Goal: Information Seeking & Learning: Find contact information

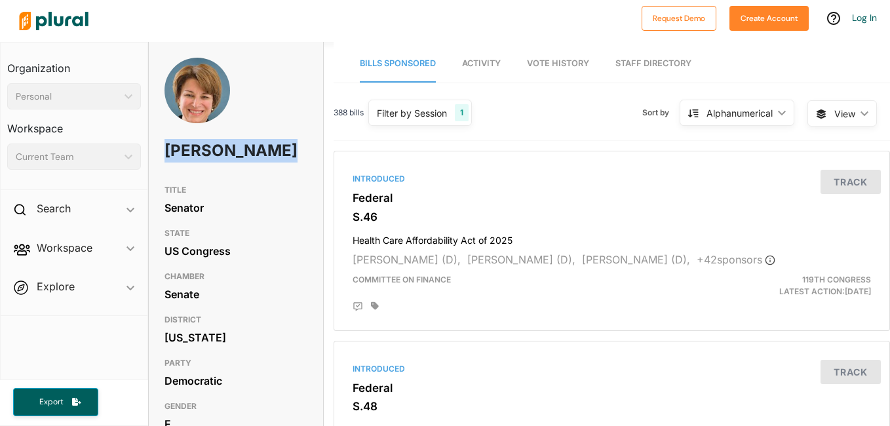
drag, startPoint x: 167, startPoint y: 149, endPoint x: 272, endPoint y: 181, distance: 110.2
click at [272, 178] on div "Amy Klobuchar" at bounding box center [236, 118] width 174 height 121
copy h1 "Amy Klobuchar"
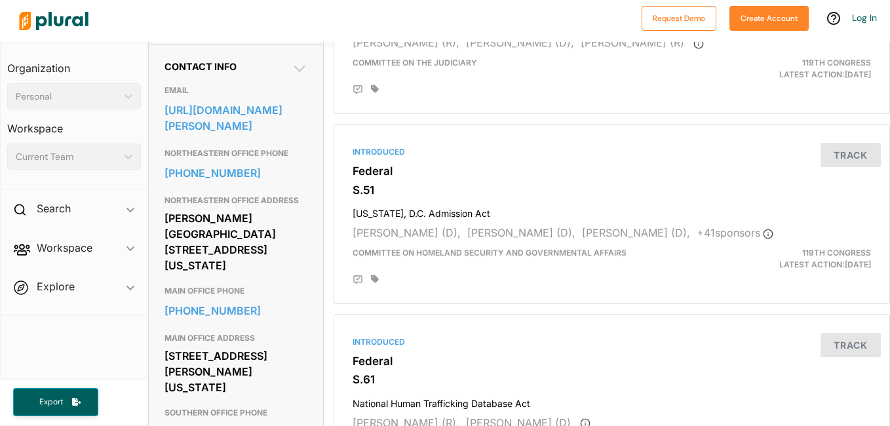
scroll to position [413, 0]
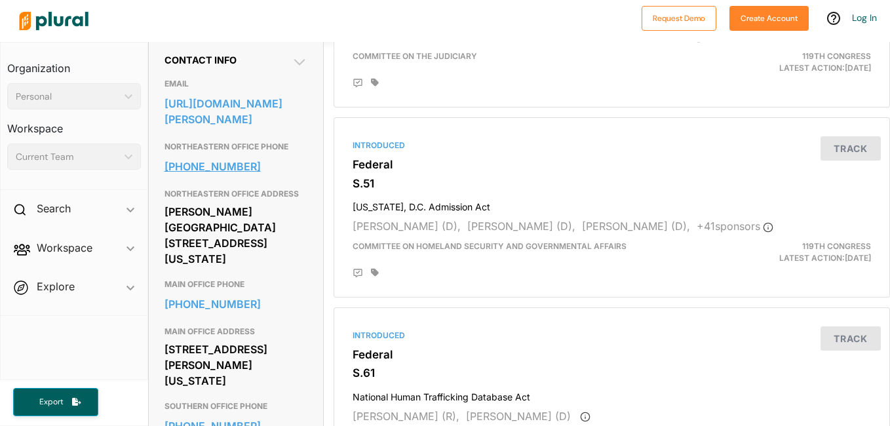
click at [192, 176] on link "218-741-9690" at bounding box center [235, 167] width 143 height 20
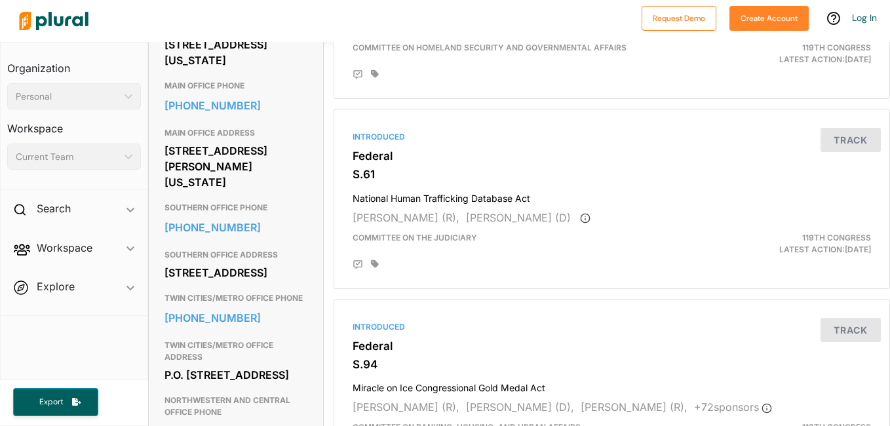
scroll to position [637, 0]
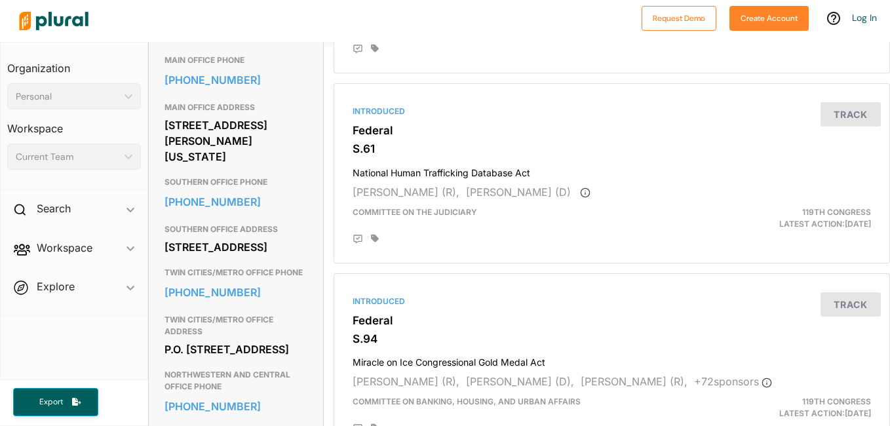
drag, startPoint x: 166, startPoint y: 269, endPoint x: 289, endPoint y: 312, distance: 130.5
click at [289, 257] on div "1130 1/2 7th St. NW Room 212 Rochester, MN 55901" at bounding box center [235, 247] width 143 height 20
copy div "1130 1/2 7th St. NW Room 212 Rochester, MN 55901"
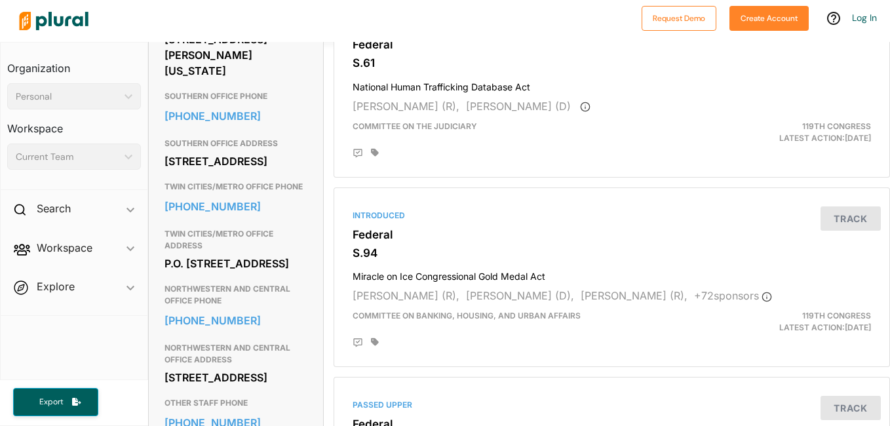
scroll to position [723, 0]
drag, startPoint x: 302, startPoint y: 242, endPoint x: 312, endPoint y: 275, distance: 34.4
click at [312, 275] on div "Contact Info EMAIL https://www.klobuchar.senate.gov/public/index.cfm/email-amy …" at bounding box center [236, 171] width 174 height 887
copy div "612-727-5220"
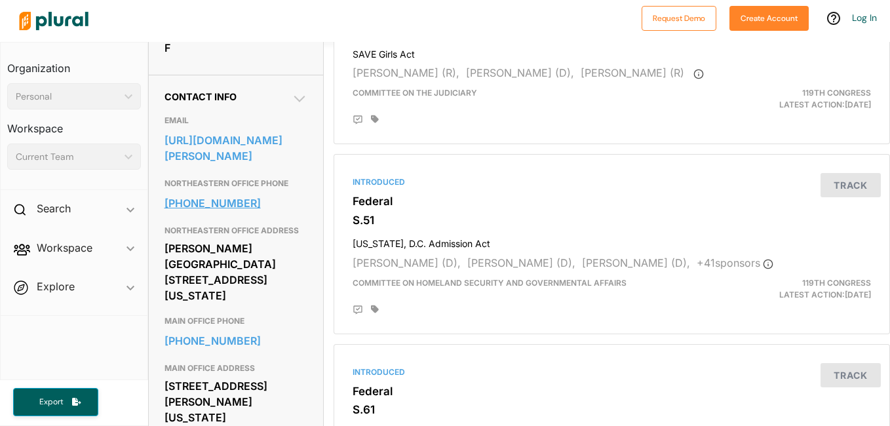
scroll to position [372, 0]
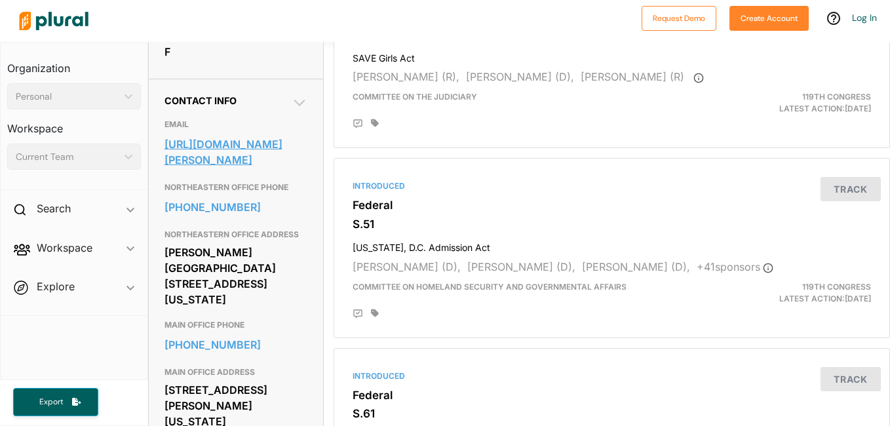
drag, startPoint x: 187, startPoint y: 143, endPoint x: 232, endPoint y: 208, distance: 79.0
click at [232, 176] on div "EMAIL https://www.klobuchar.senate.gov/public/index.cfm/email-amy" at bounding box center [235, 144] width 143 height 63
copy div "https://www.klobuchar.senate.gov/public/index.cfm/email-amy"
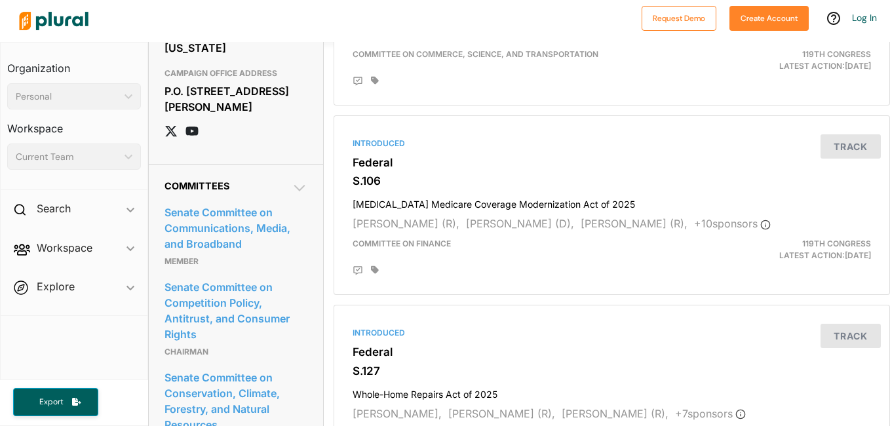
scroll to position [1177, 0]
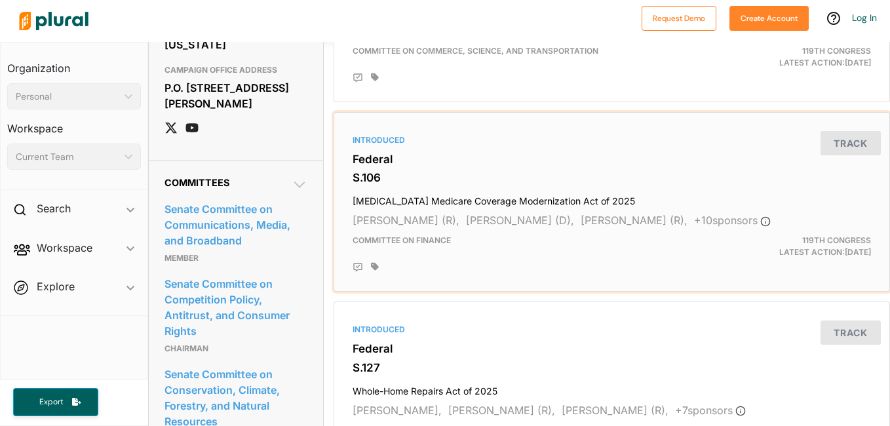
click at [424, 198] on h4 "Chiropractic Medicare Coverage Modernization Act of 2025" at bounding box center [611, 198] width 518 height 18
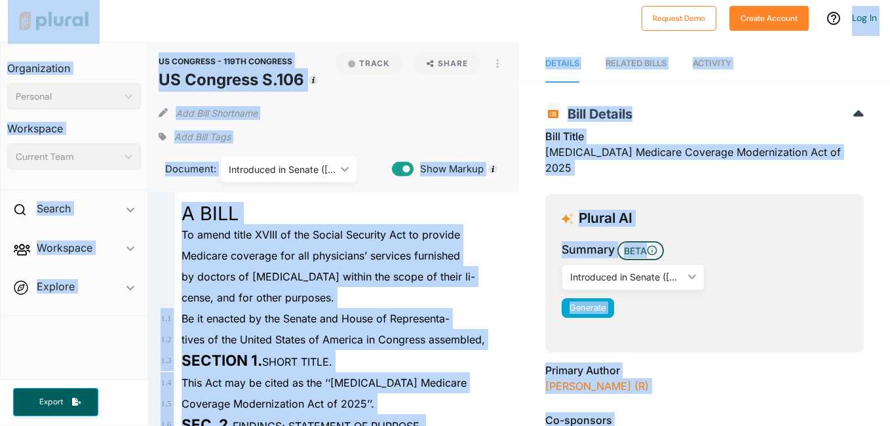
click at [771, 362] on h3 "Primary Author" at bounding box center [704, 370] width 318 height 16
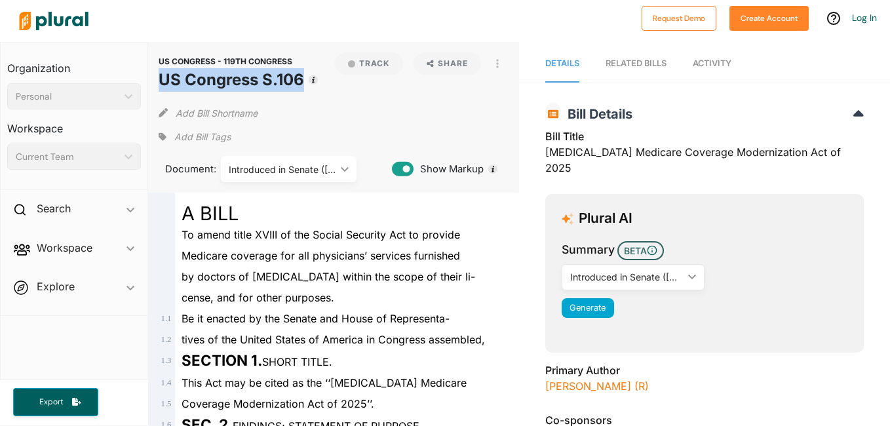
drag, startPoint x: 162, startPoint y: 79, endPoint x: 302, endPoint y: 85, distance: 140.3
click at [302, 85] on h1 "US Congress S.106" at bounding box center [231, 80] width 145 height 24
copy h1 "US Congress S.106"
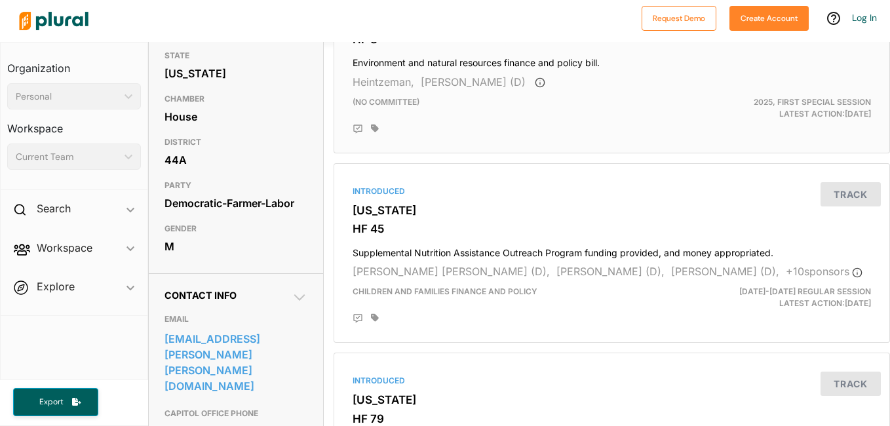
scroll to position [183, 0]
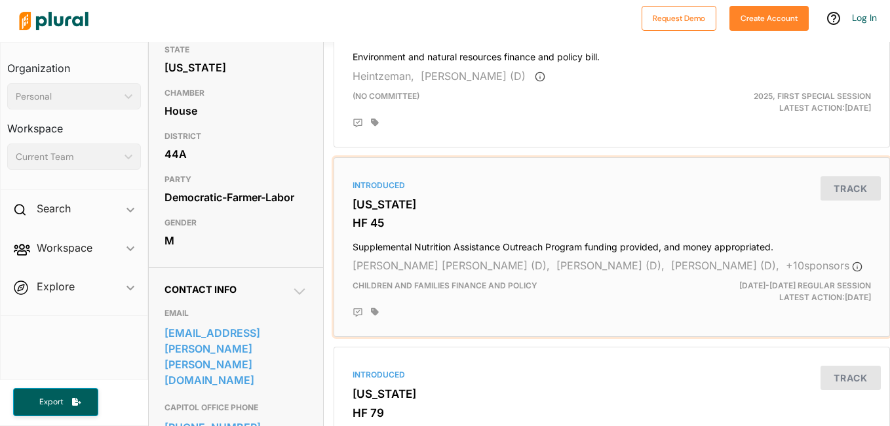
click at [417, 248] on h4 "Supplemental Nutrition Assistance Outreach Program funding provided, and money …" at bounding box center [611, 244] width 518 height 18
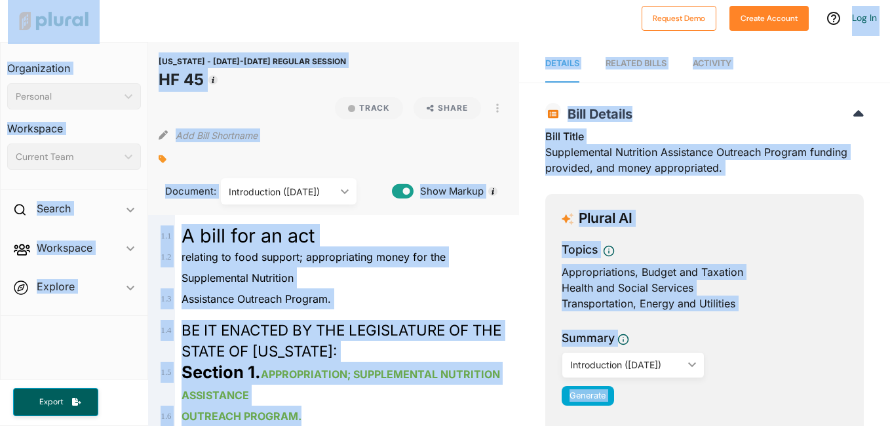
click at [238, 31] on div at bounding box center [324, 21] width 622 height 46
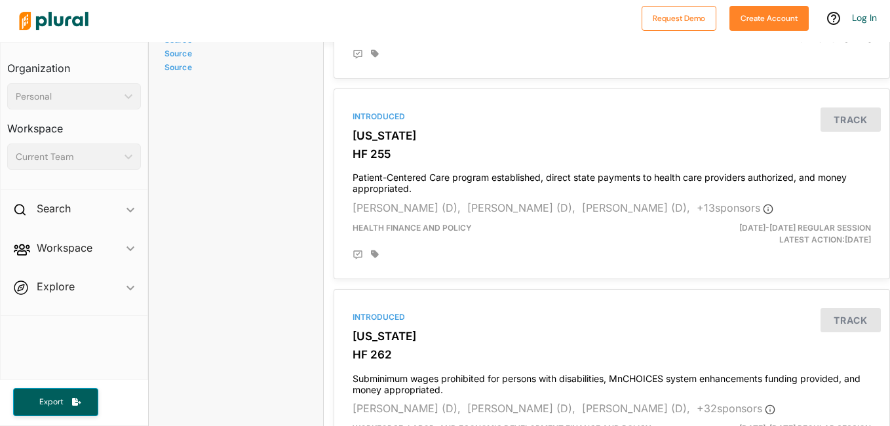
scroll to position [1428, 0]
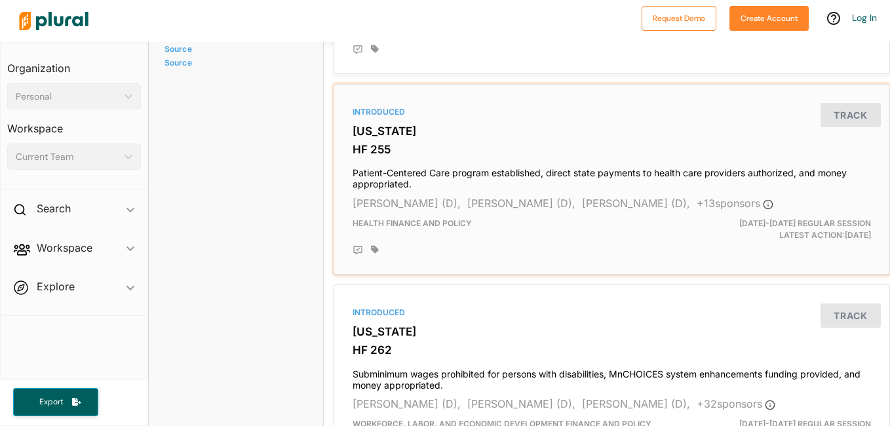
click at [415, 169] on h4 "Patient-Centered Care program established, direct state payments to health care…" at bounding box center [611, 175] width 518 height 29
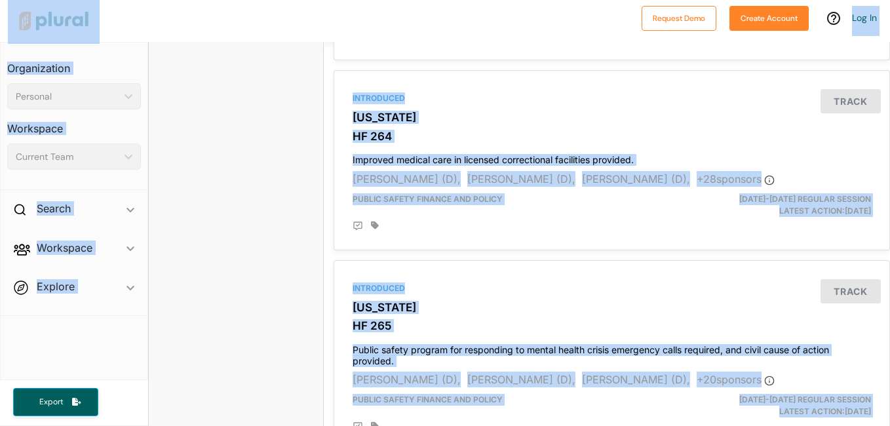
scroll to position [1843, 0]
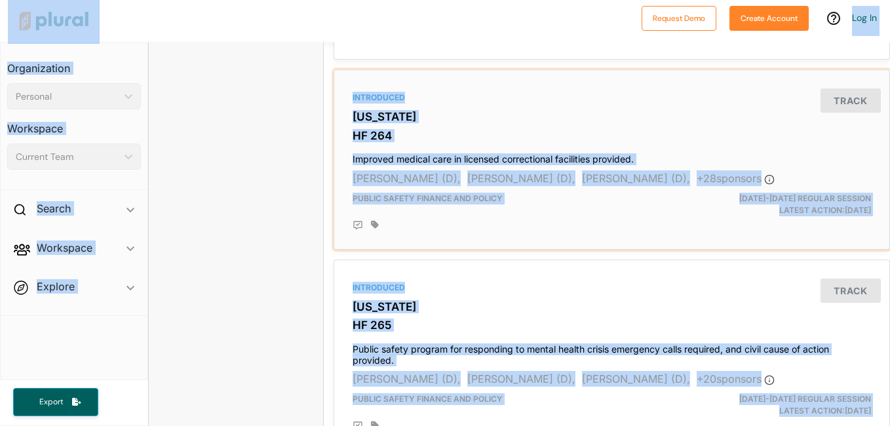
click at [439, 160] on h4 "Improved medical care in licensed correctional facilities provided." at bounding box center [611, 156] width 518 height 18
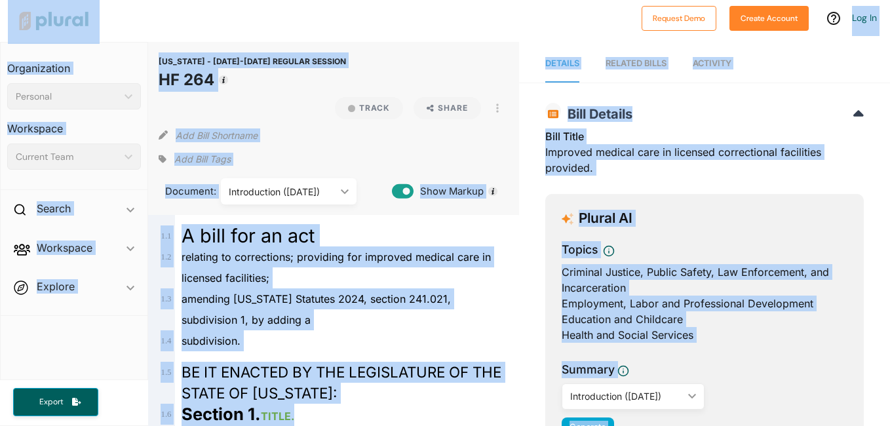
click at [420, 21] on div at bounding box center [324, 21] width 622 height 46
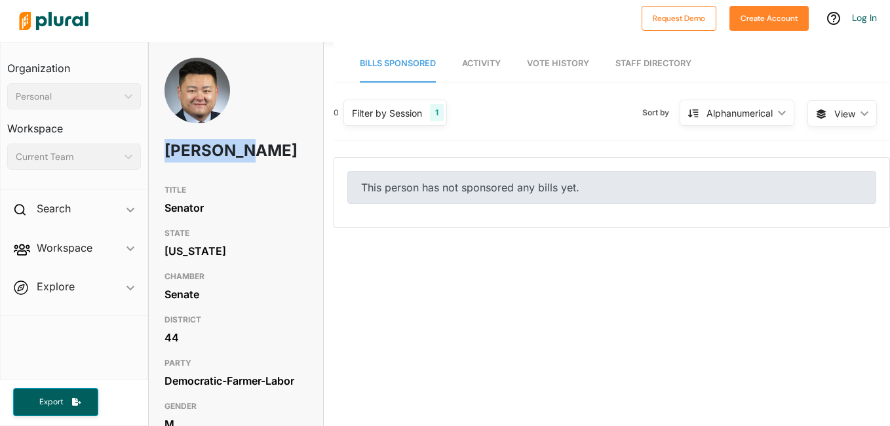
drag, startPoint x: 166, startPoint y: 150, endPoint x: 267, endPoint y: 143, distance: 101.1
click at [267, 143] on div "[PERSON_NAME]" at bounding box center [236, 118] width 174 height 121
copy h1 "[PERSON_NAME]"
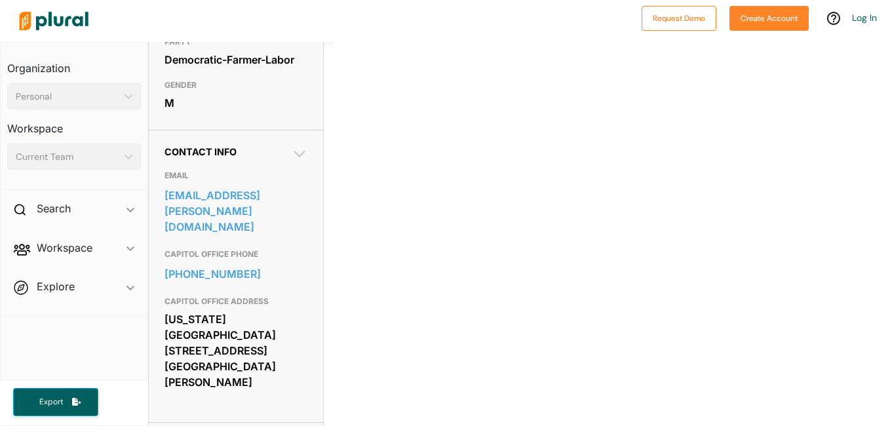
scroll to position [340, 0]
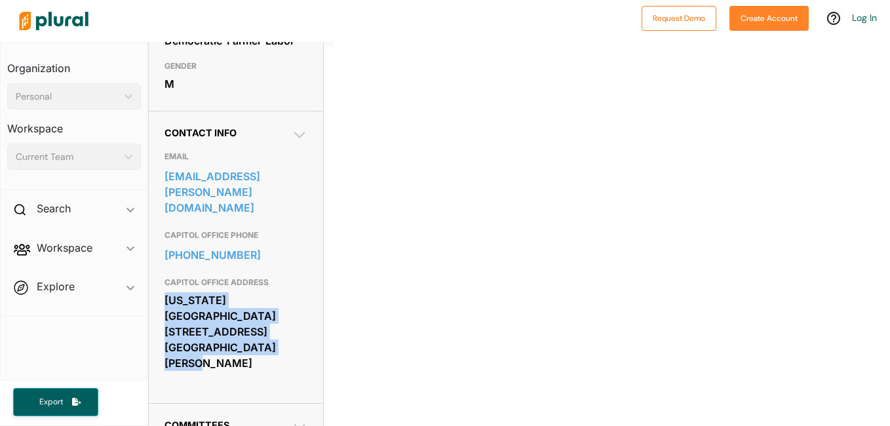
drag, startPoint x: 266, startPoint y: 249, endPoint x: 289, endPoint y: 299, distance: 54.8
click at [289, 299] on div "CAPITOL OFFICE ADDRESS [US_STATE][GEOGRAPHIC_DATA] [STREET_ADDRESS] [GEOGRAPHIC…" at bounding box center [235, 324] width 143 height 106
copy div "[US_STATE][GEOGRAPHIC_DATA] [STREET_ADDRESS] [GEOGRAPHIC_DATA][PERSON_NAME]"
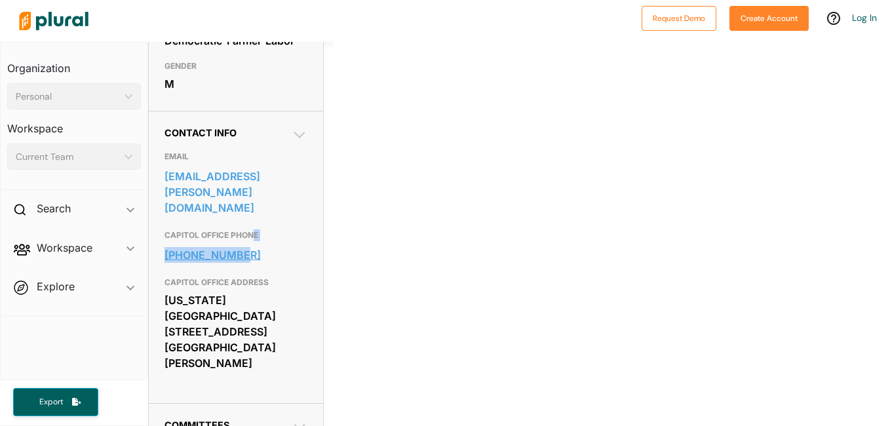
drag, startPoint x: 255, startPoint y: 206, endPoint x: 257, endPoint y: 227, distance: 21.0
click at [257, 227] on div "CAPITOL OFFICE PHONE [PHONE_NUMBER]" at bounding box center [235, 246] width 143 height 47
drag, startPoint x: 257, startPoint y: 227, endPoint x: 432, endPoint y: 168, distance: 184.8
click at [432, 168] on div "0 Filter by Session 1 Filter by Session close Current Sessions [US_STATE] 2025,…" at bounding box center [611, 83] width 556 height 655
drag, startPoint x: 257, startPoint y: 206, endPoint x: 255, endPoint y: 229, distance: 23.0
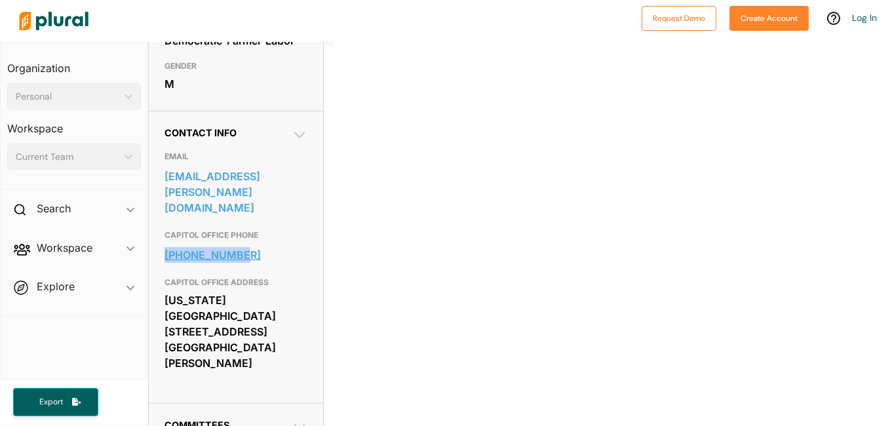
click at [255, 229] on div "CAPITOL OFFICE PHONE [PHONE_NUMBER]" at bounding box center [235, 246] width 143 height 47
copy div "[PHONE_NUMBER]"
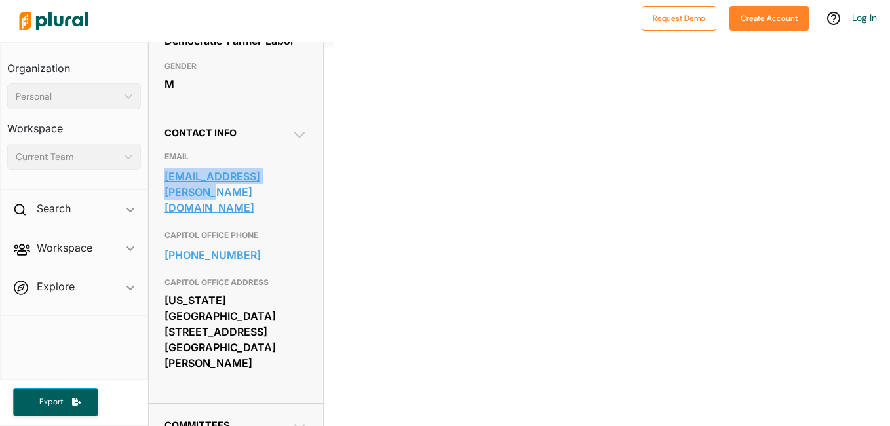
drag, startPoint x: 187, startPoint y: 156, endPoint x: 302, endPoint y: 176, distance: 116.3
click at [302, 176] on div "EMAIL [EMAIL_ADDRESS][PERSON_NAME][DOMAIN_NAME]" at bounding box center [235, 184] width 143 height 79
copy div "[EMAIL_ADDRESS][PERSON_NAME][DOMAIN_NAME]"
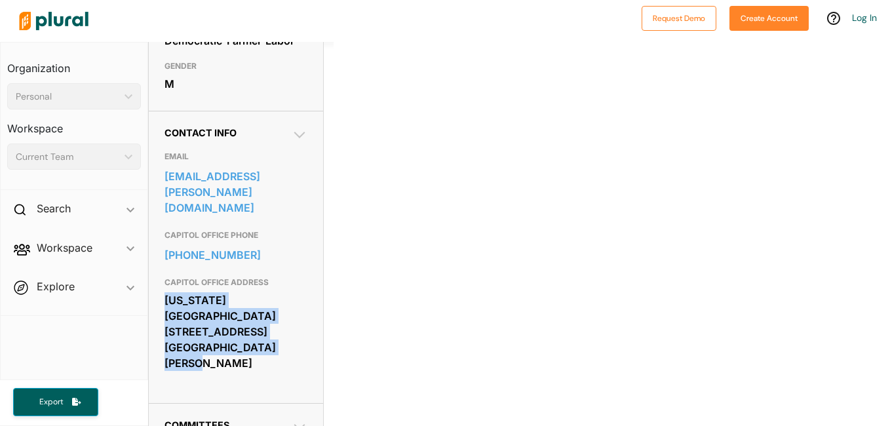
drag, startPoint x: 168, startPoint y: 269, endPoint x: 276, endPoint y: 300, distance: 111.7
click at [276, 300] on div "[US_STATE][GEOGRAPHIC_DATA] [STREET_ADDRESS] [GEOGRAPHIC_DATA][PERSON_NAME]" at bounding box center [235, 331] width 143 height 83
copy div "[US_STATE][GEOGRAPHIC_DATA] [STREET_ADDRESS] [GEOGRAPHIC_DATA][PERSON_NAME]"
